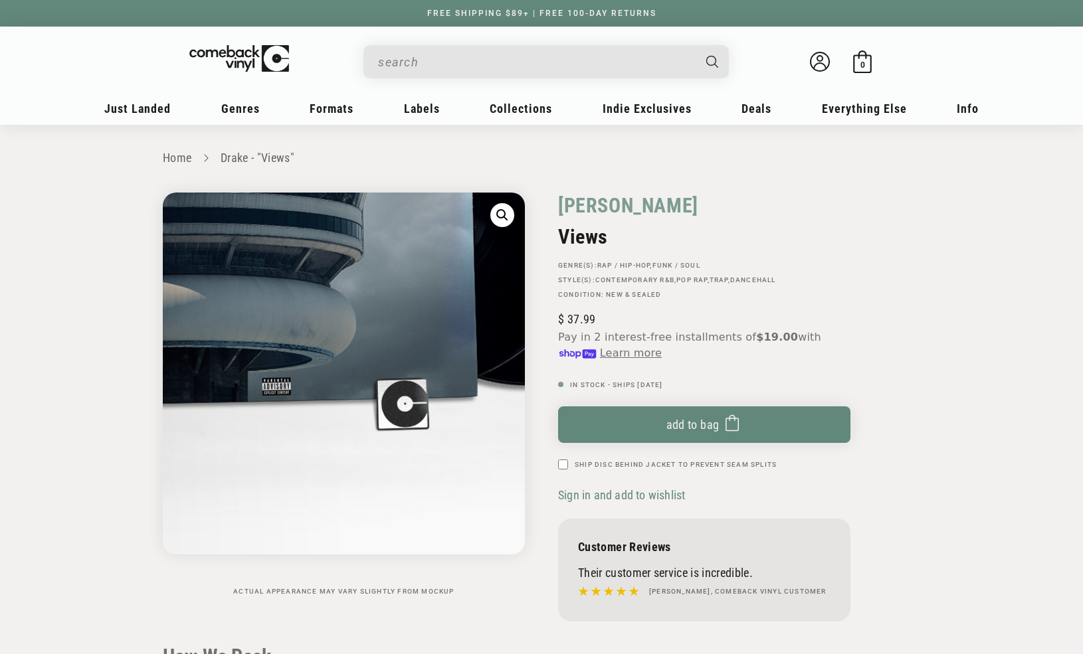
click at [300, 547] on img "Gallery Viewer" at bounding box center [344, 374] width 362 height 362
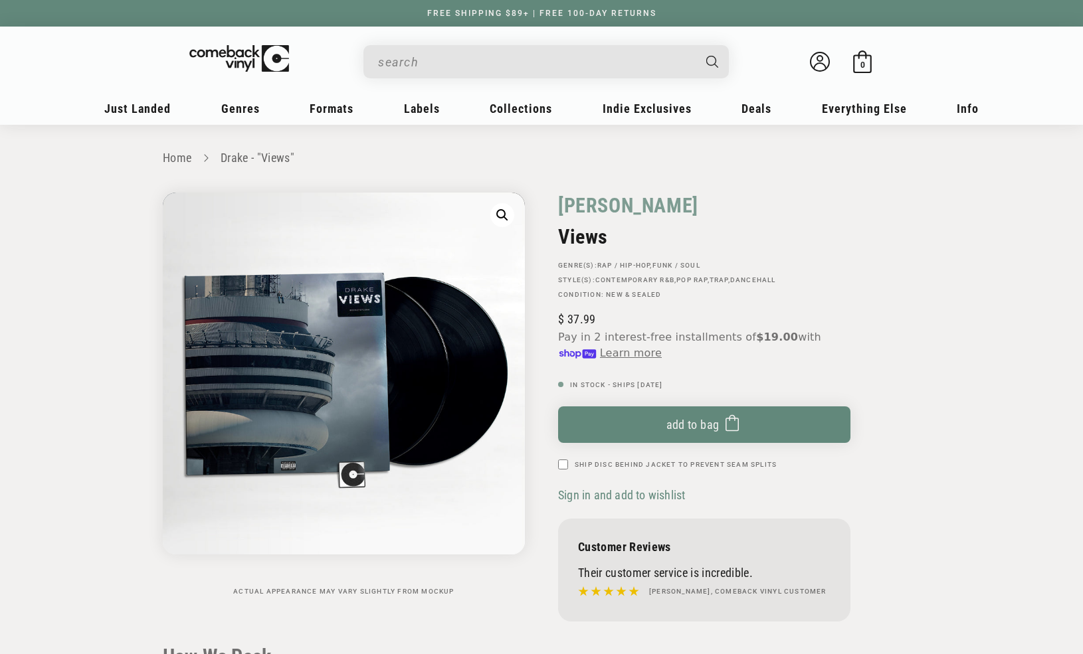
click at [442, 42] on div "Welcome back Bag 0 0 items" at bounding box center [542, 65] width 824 height 50
click at [443, 59] on input "When autocomplete results are available use up and down arrows to review and en…" at bounding box center [535, 61] width 315 height 27
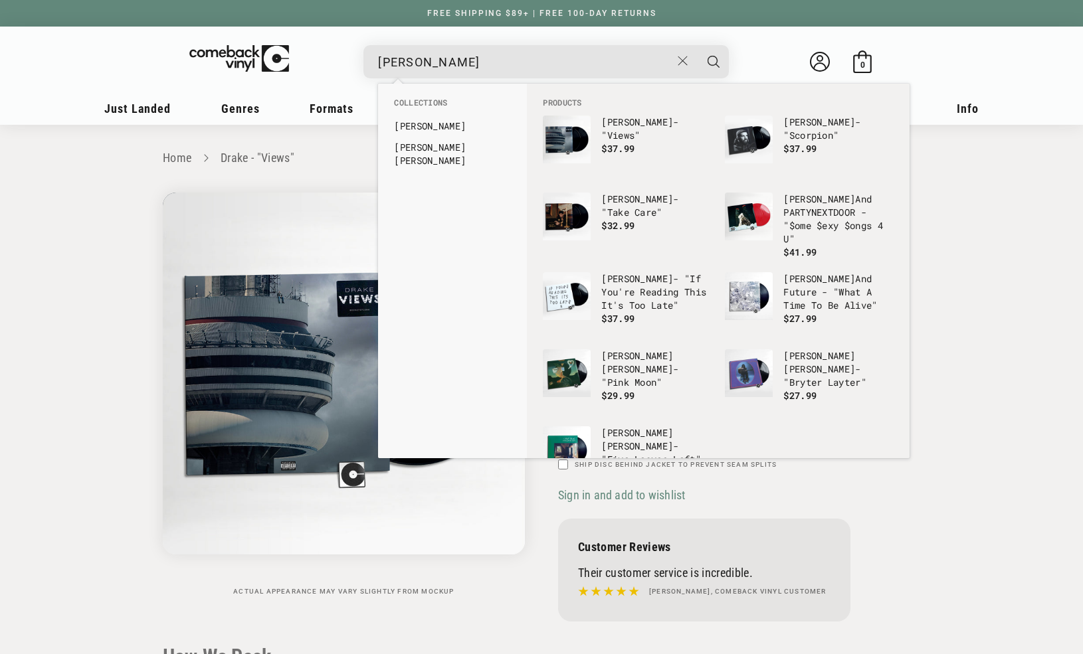
type input "[PERSON_NAME]"
click at [697, 45] on button "Search" at bounding box center [713, 61] width 33 height 33
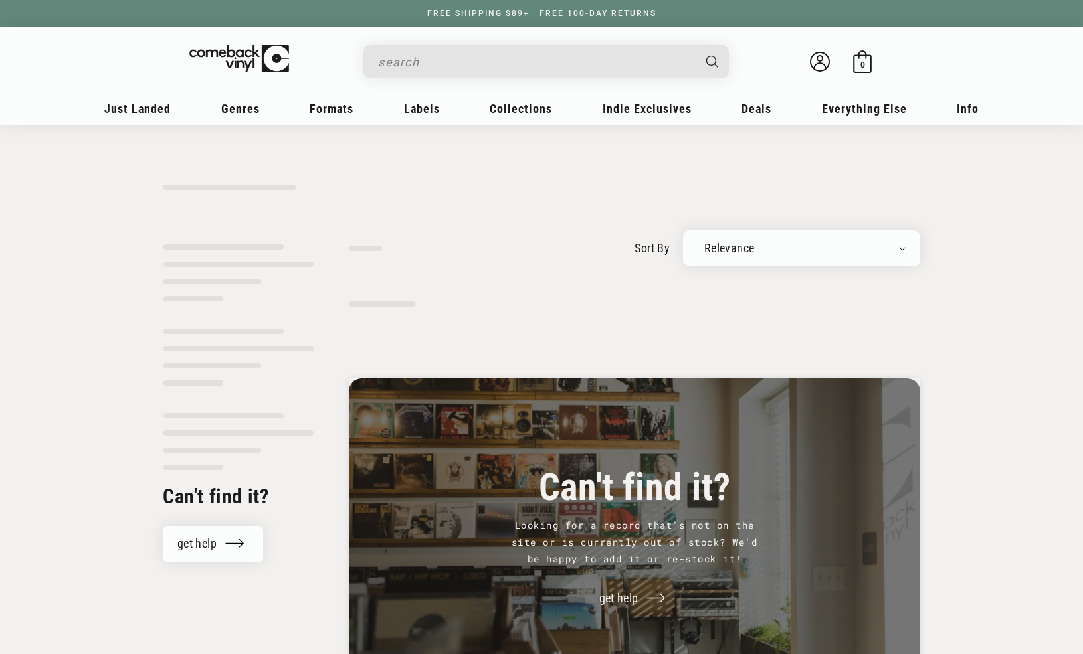
type input "drake"
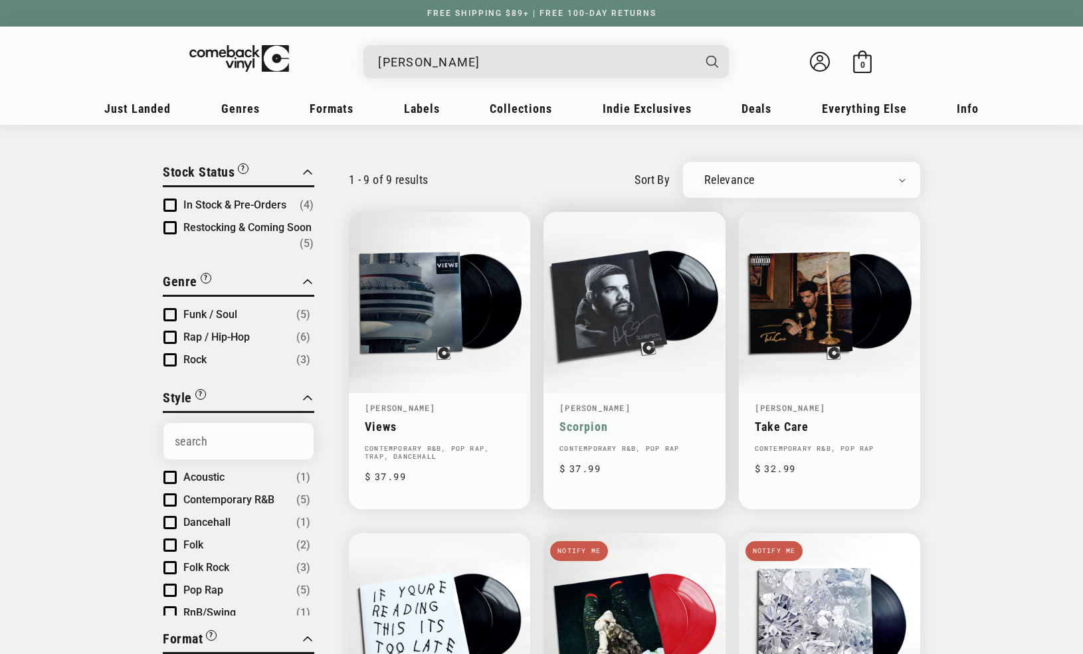
click at [559, 420] on link "Scorpion" at bounding box center [633, 427] width 149 height 14
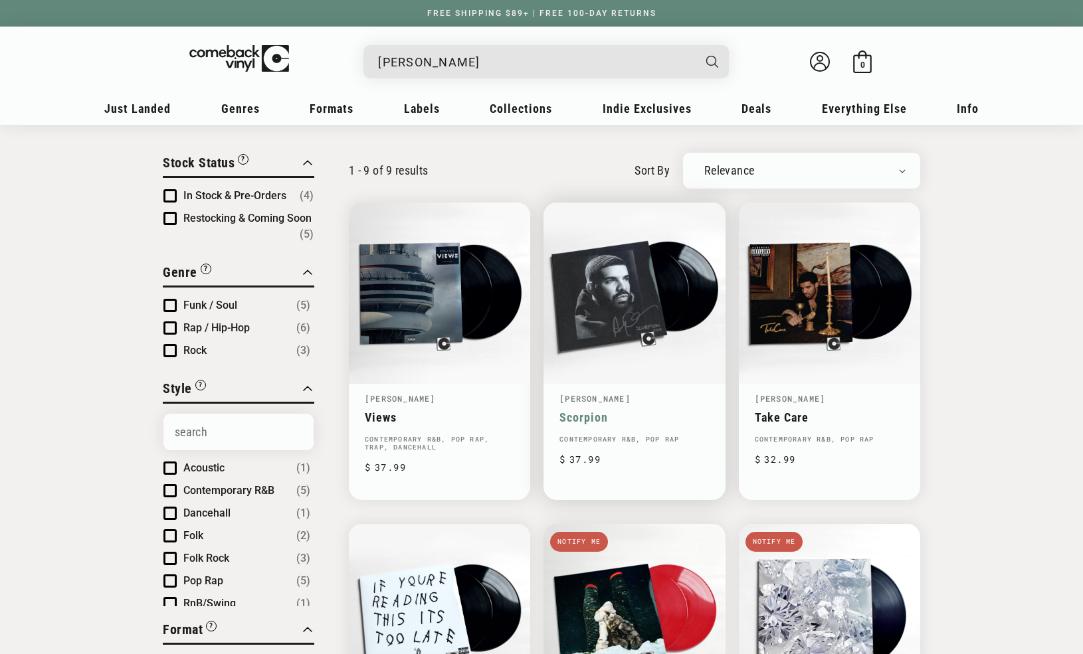
scroll to position [75, 0]
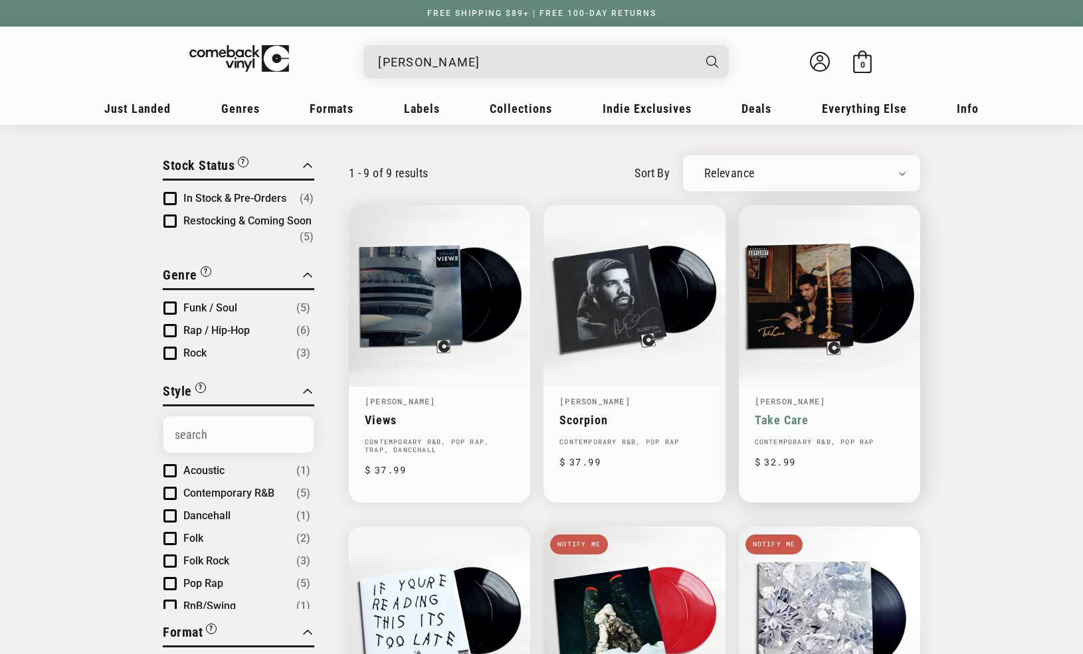
click at [803, 413] on link "Take Care" at bounding box center [829, 420] width 149 height 14
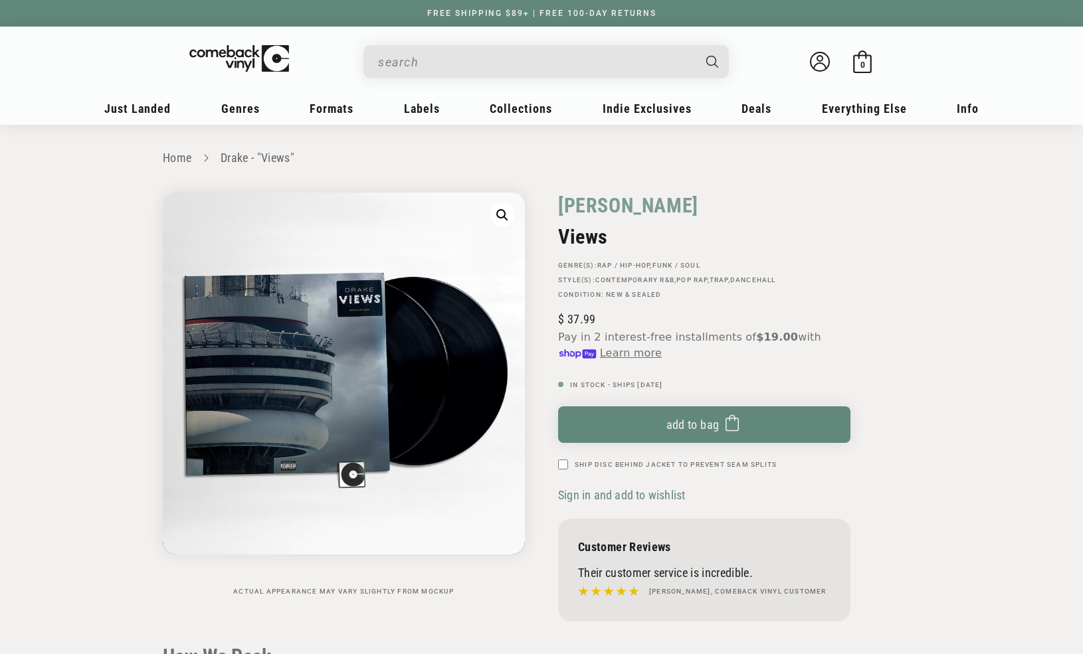
click at [432, 68] on input "When autocomplete results are available use up and down arrows to review and en…" at bounding box center [535, 61] width 315 height 27
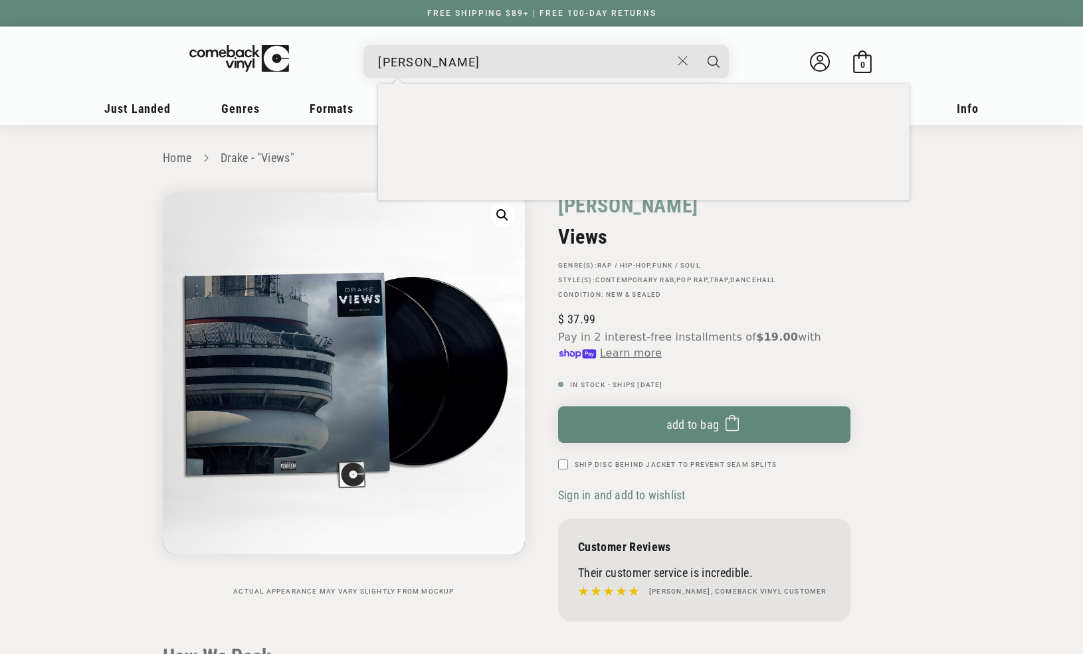
type input "drake"
click at [697, 45] on button "Search" at bounding box center [713, 61] width 33 height 33
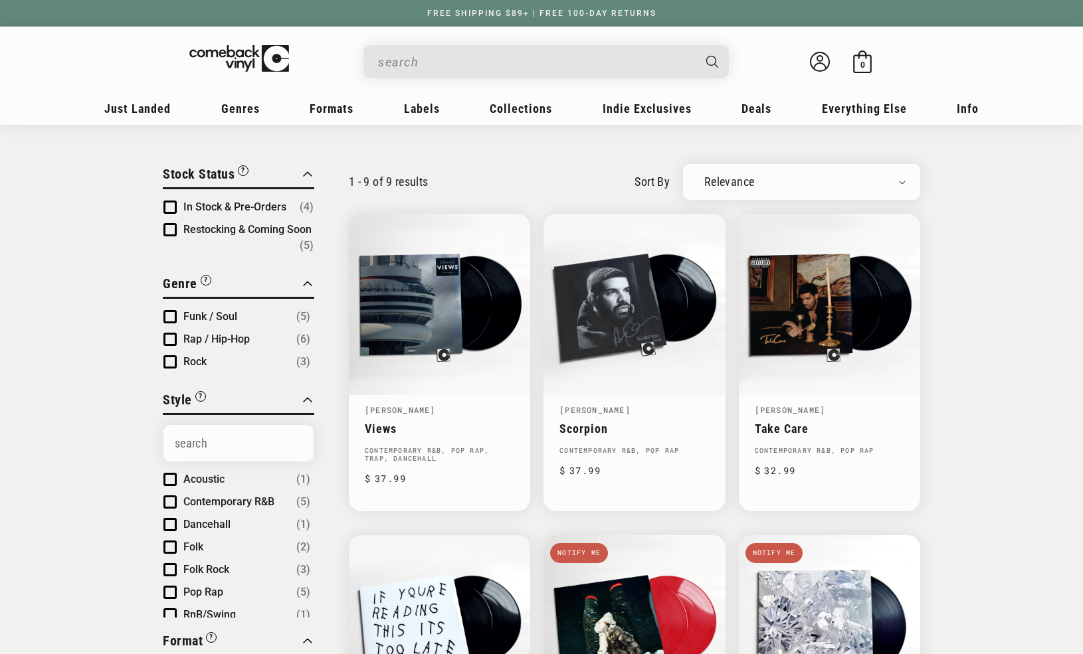
type input "[PERSON_NAME]"
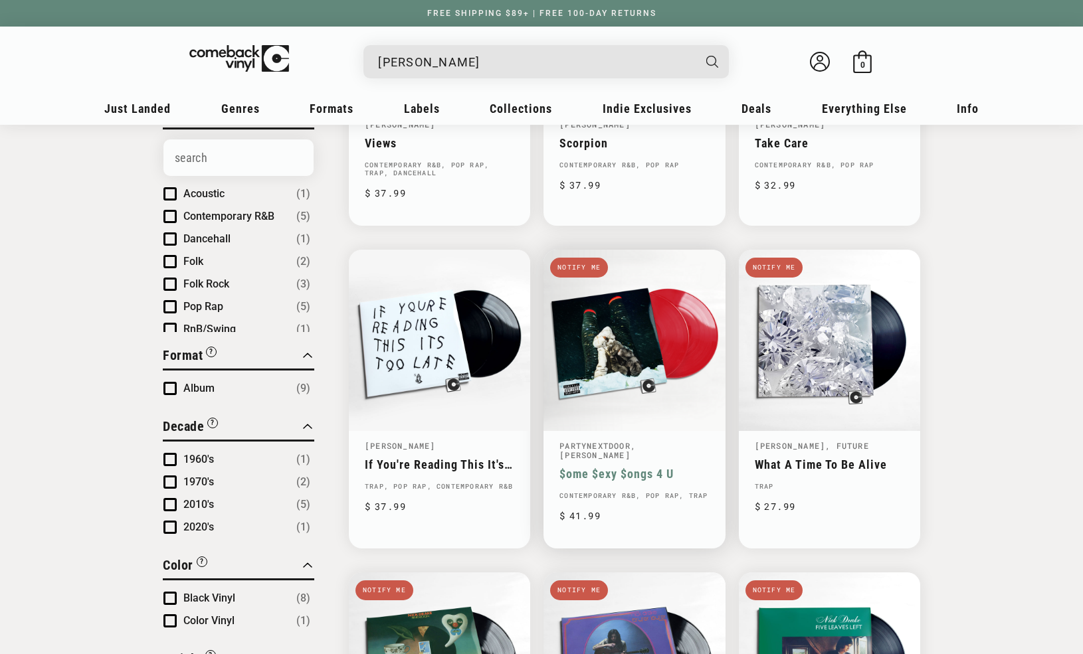
scroll to position [363, 0]
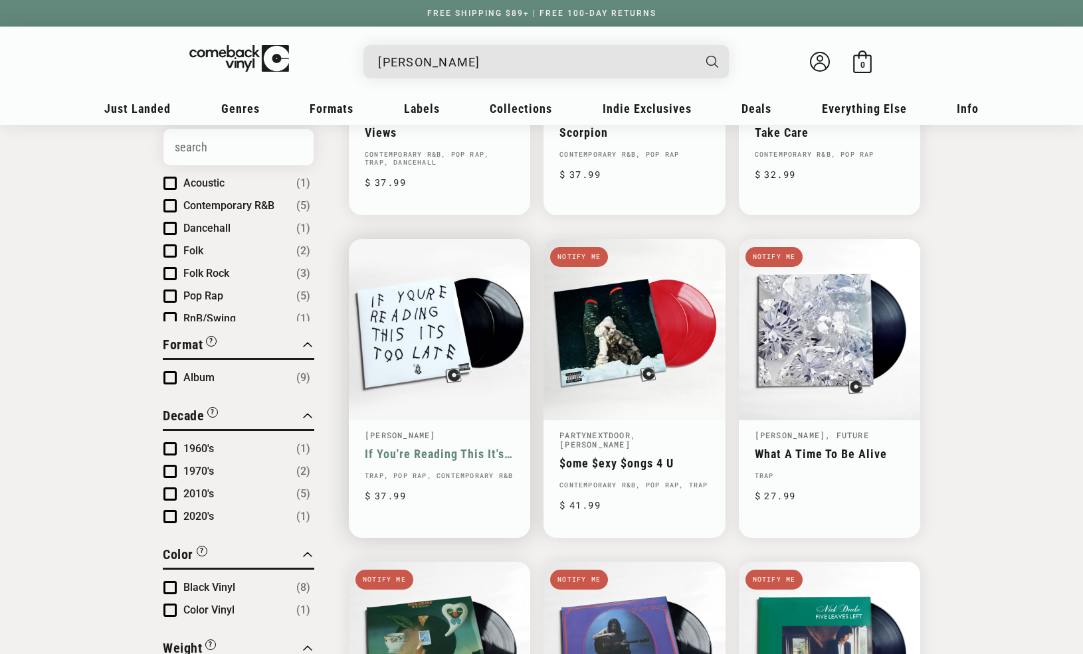
click at [414, 447] on link "If You're Reading This It's Too Late" at bounding box center [439, 454] width 149 height 14
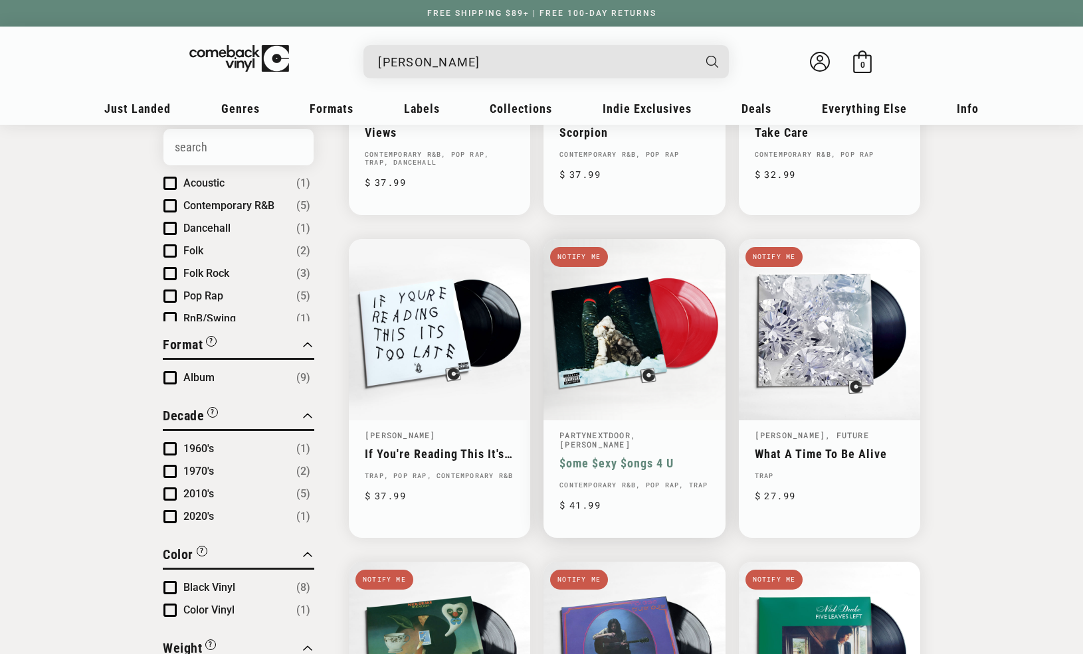
click at [616, 456] on link "$ome $exy $ongs 4 U" at bounding box center [633, 463] width 149 height 14
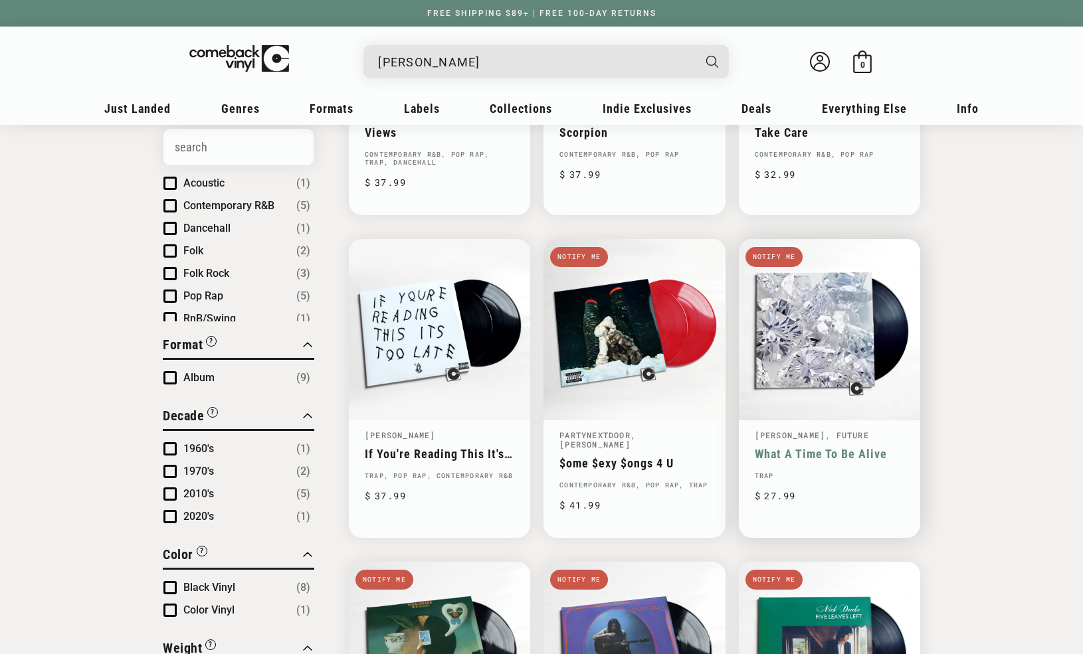
click at [830, 447] on link "What A Time To Be Alive" at bounding box center [829, 454] width 149 height 14
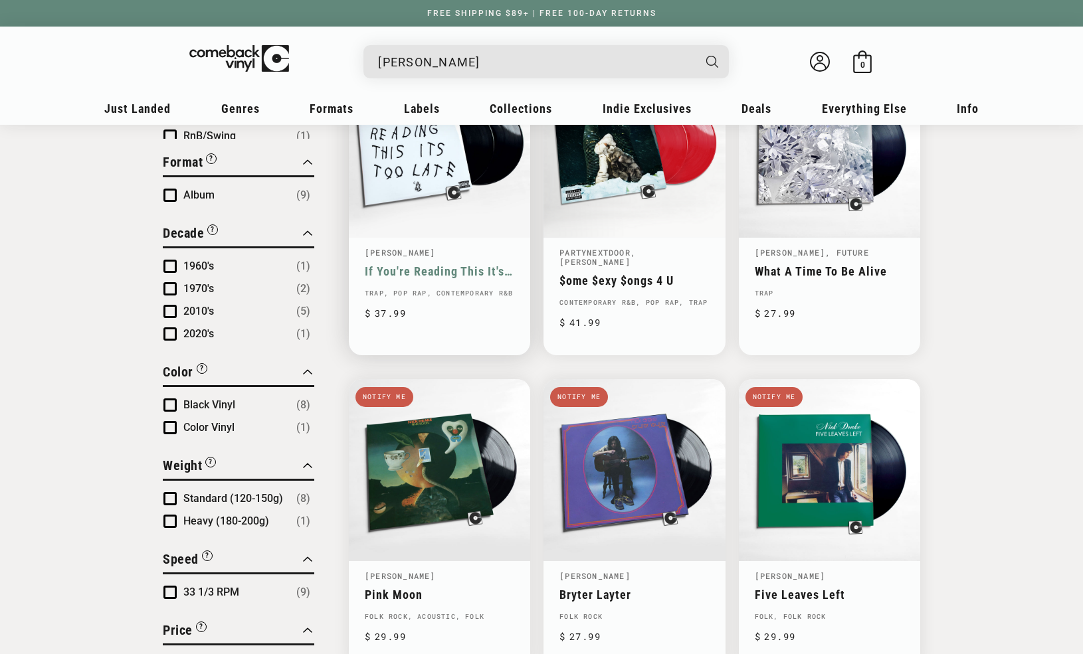
scroll to position [549, 0]
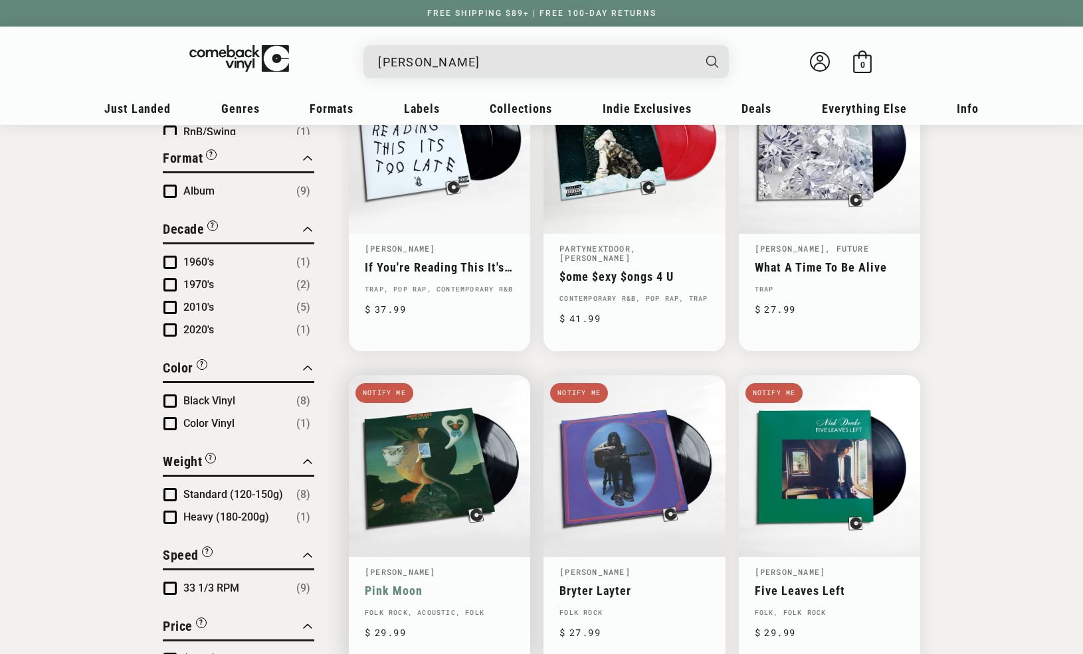
click at [458, 584] on link "Pink Moon" at bounding box center [439, 591] width 149 height 14
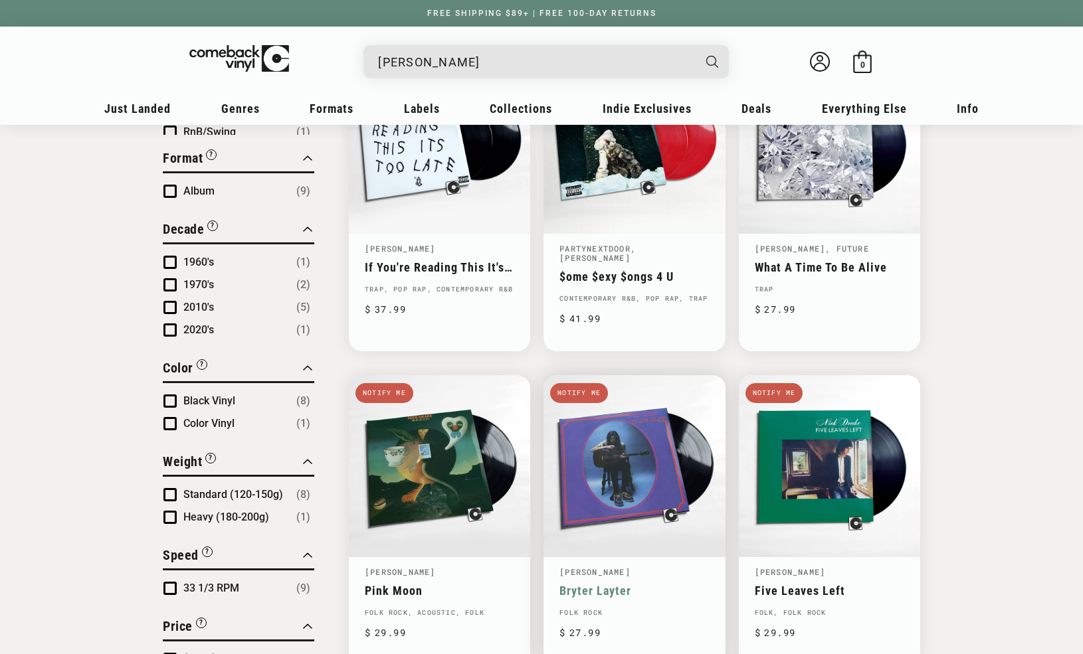
click at [628, 584] on link "Bryter Layter" at bounding box center [633, 591] width 149 height 14
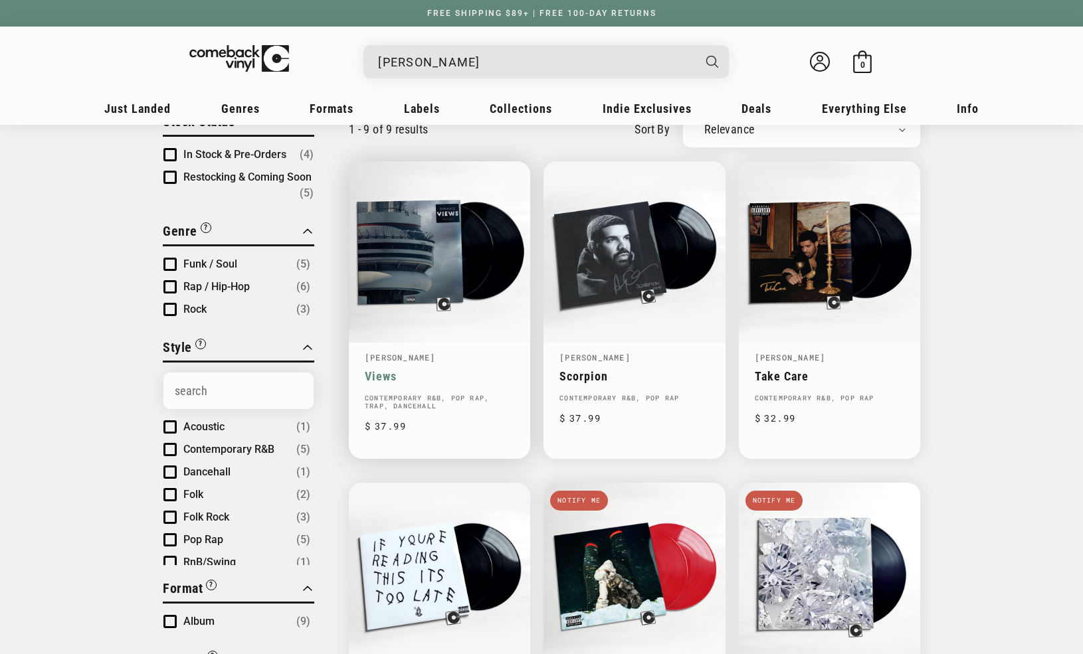
scroll to position [116, 0]
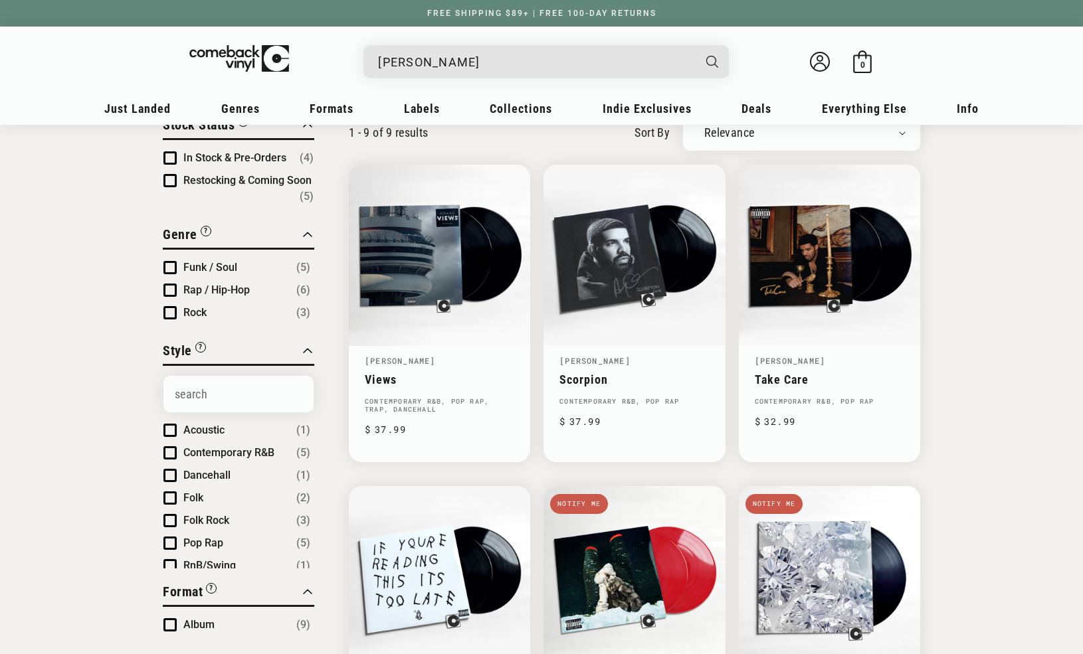
drag, startPoint x: 725, startPoint y: 507, endPoint x: 733, endPoint y: 507, distance: 7.3
click at [727, 507] on ul "Views Drake Views Contemporary R&B, Pop Rap, Trap, Dancehall Regular price $ 37…" at bounding box center [634, 632] width 571 height 935
click at [764, 373] on link "Take Care" at bounding box center [829, 380] width 149 height 14
